Goal: Task Accomplishment & Management: Manage account settings

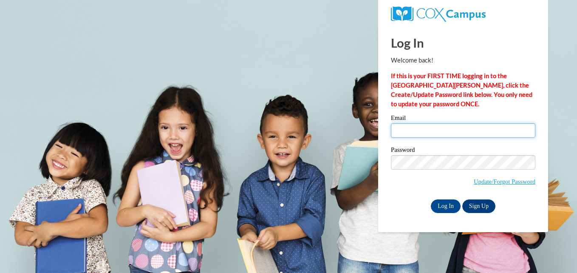
click at [433, 125] on input "Email" at bounding box center [463, 130] width 144 height 14
click at [432, 132] on input "Email" at bounding box center [463, 130] width 144 height 14
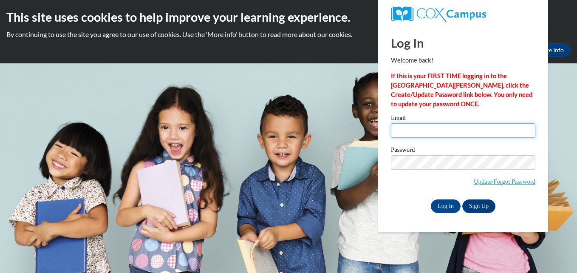
type input "[EMAIL_ADDRESS][DOMAIN_NAME]"
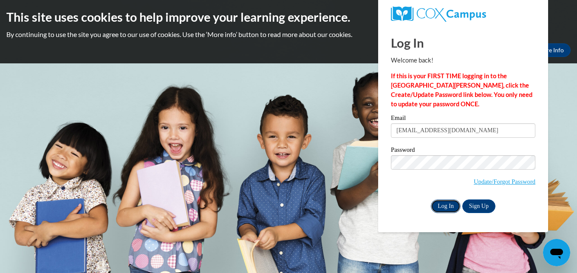
click at [449, 199] on input "Log In" at bounding box center [446, 206] width 30 height 14
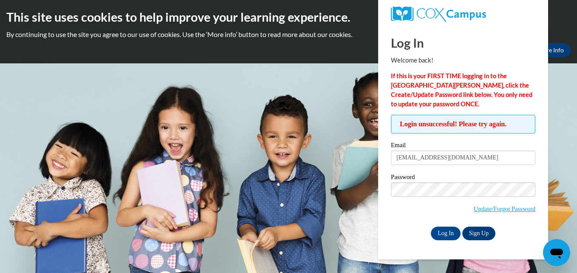
click at [422, 177] on label "Password" at bounding box center [463, 178] width 144 height 8
click at [531, 207] on link "Update/Forgot Password" at bounding box center [504, 208] width 62 height 7
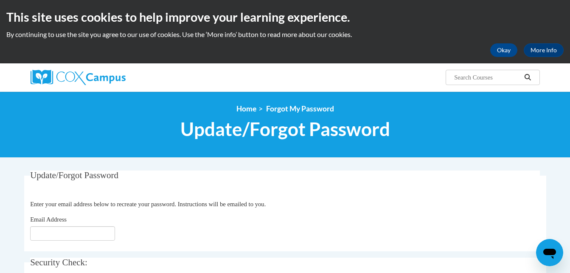
click at [90, 241] on fieldset "Update/Forgot Password Please enter your email address Enter your email address…" at bounding box center [285, 210] width 522 height 81
click at [96, 230] on input "Email Address" at bounding box center [72, 233] width 85 height 14
type input "[EMAIL_ADDRESS][DOMAIN_NAME]"
click at [225, 196] on fieldset "Update/Forgot Password Please enter your email address Enter your email address…" at bounding box center [285, 210] width 522 height 81
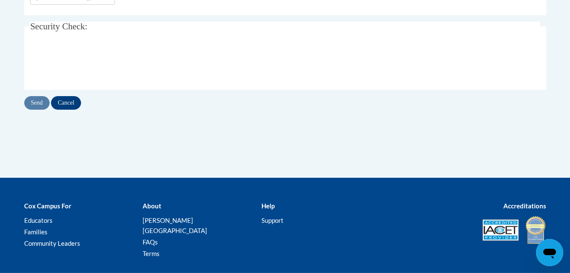
scroll to position [238, 0]
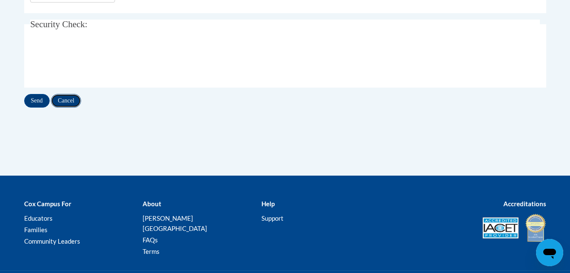
click at [68, 96] on input "Cancel" at bounding box center [66, 101] width 30 height 14
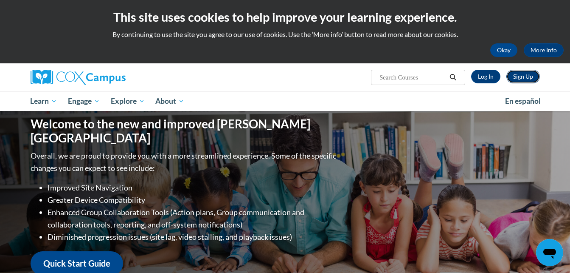
click at [517, 76] on link "Sign Up" at bounding box center [524, 77] width 34 height 14
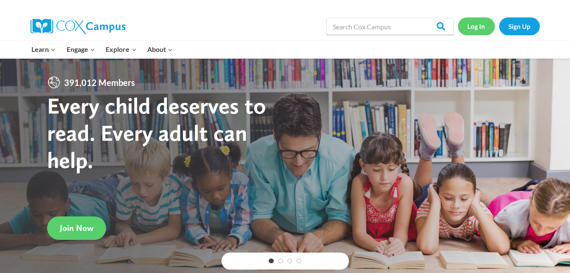
click at [470, 27] on link "Log In" at bounding box center [476, 25] width 37 height 17
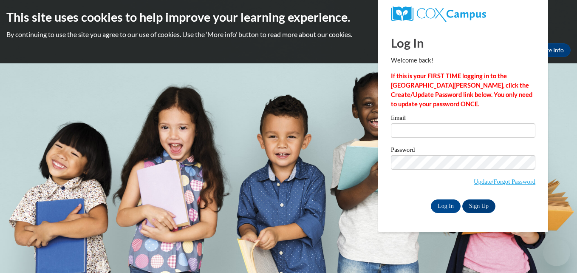
type input "[EMAIL_ADDRESS][DOMAIN_NAME]"
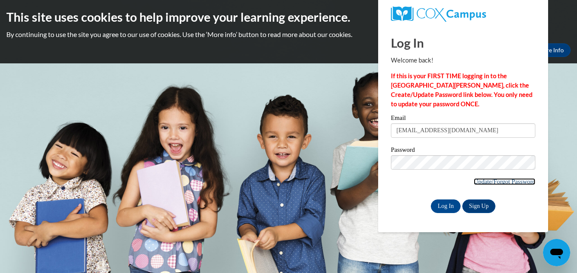
click at [500, 182] on link "Update/Forgot Password" at bounding box center [504, 181] width 62 height 7
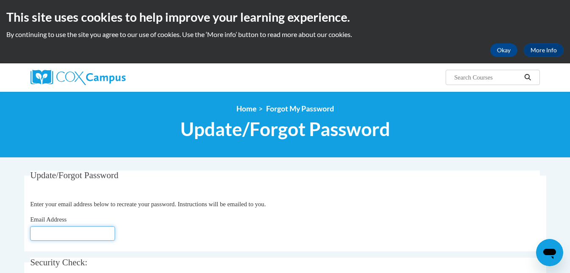
click at [67, 231] on input "Email Address" at bounding box center [72, 233] width 85 height 14
type input "[EMAIL_ADDRESS][DOMAIN_NAME]"
click at [191, 252] on div "Update/Forgot Password Please enter your email address Enter your email address…" at bounding box center [285, 257] width 522 height 175
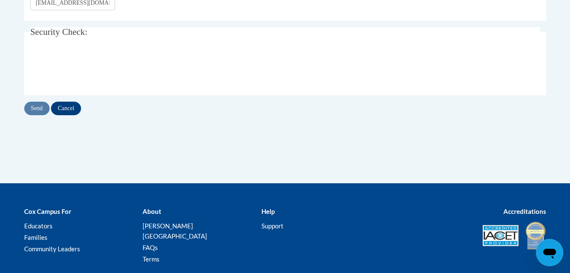
scroll to position [238, 0]
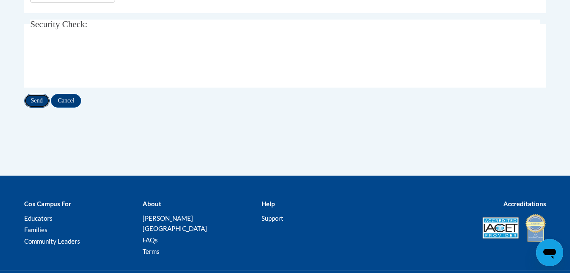
click at [38, 101] on input "Send" at bounding box center [36, 101] width 25 height 14
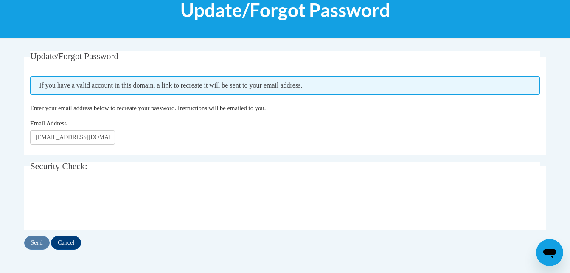
scroll to position [136, 0]
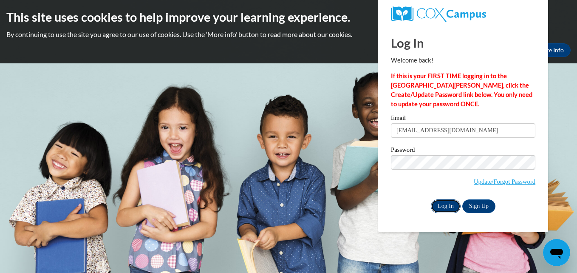
click at [451, 201] on input "Log In" at bounding box center [446, 206] width 30 height 14
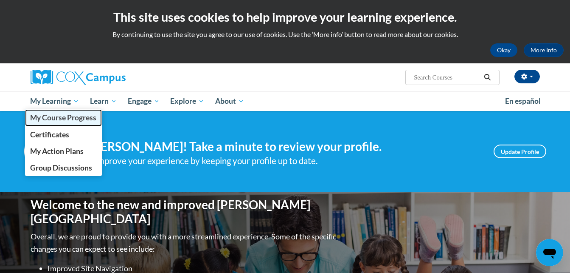
click at [57, 118] on span "My Course Progress" at bounding box center [63, 117] width 66 height 9
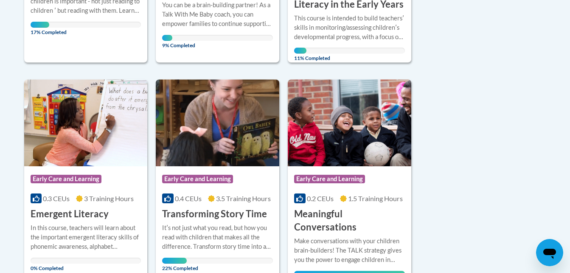
scroll to position [526, 0]
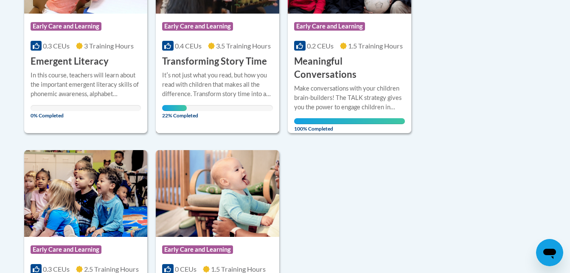
click at [213, 46] on icon at bounding box center [211, 45] width 7 height 7
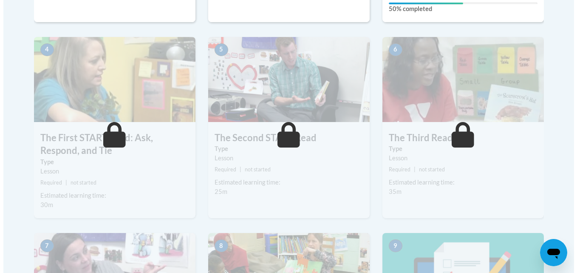
scroll to position [391, 0]
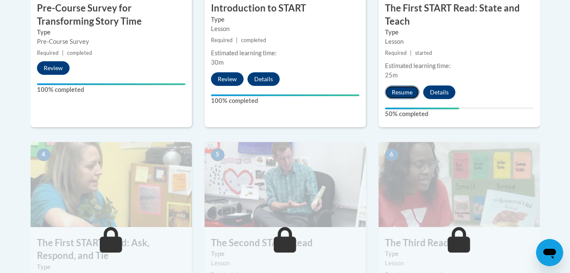
click at [405, 93] on button "Resume" at bounding box center [402, 92] width 34 height 14
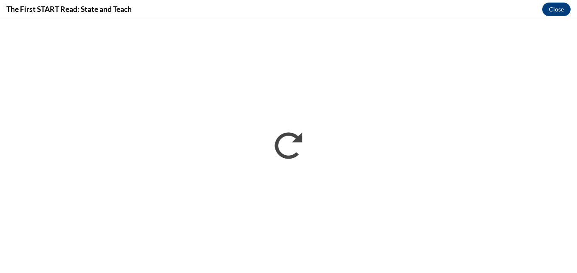
scroll to position [0, 0]
